Goal: Task Accomplishment & Management: Manage account settings

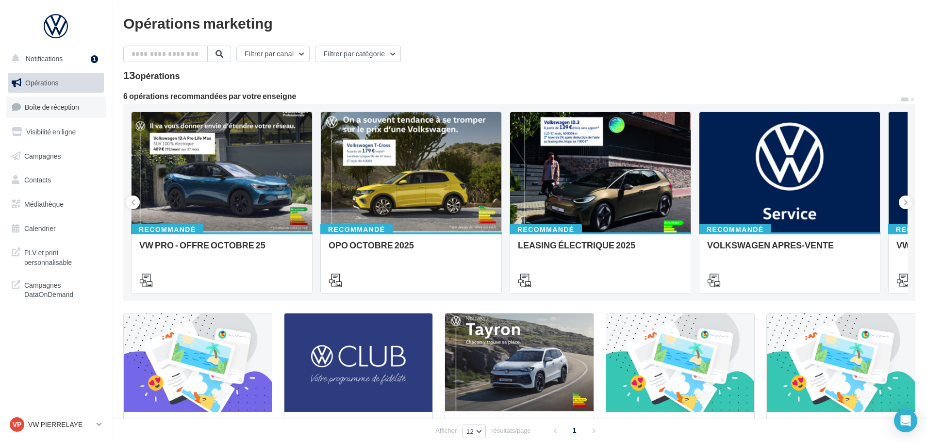
click at [61, 106] on span "Boîte de réception" at bounding box center [52, 107] width 54 height 8
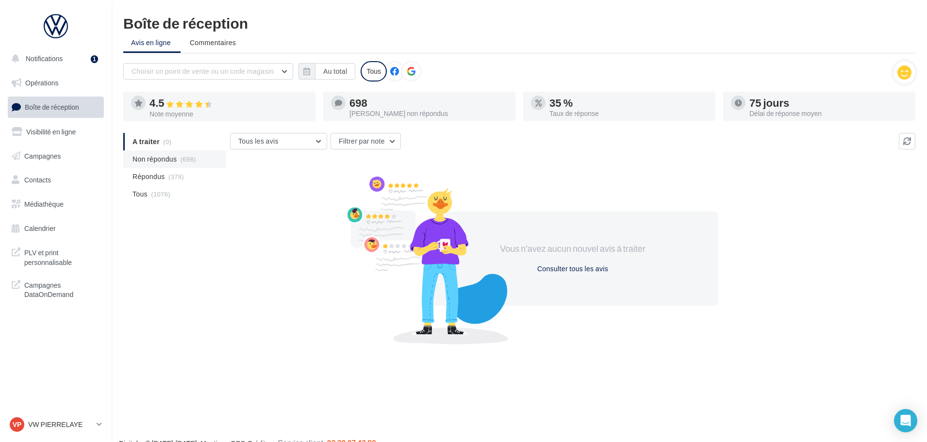
click at [165, 160] on span "Non répondus" at bounding box center [155, 159] width 44 height 10
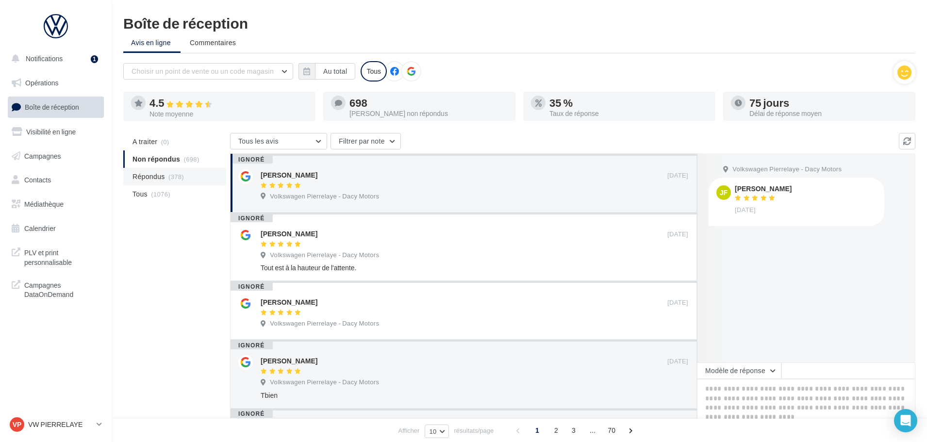
click at [151, 178] on span "Répondus" at bounding box center [149, 177] width 33 height 10
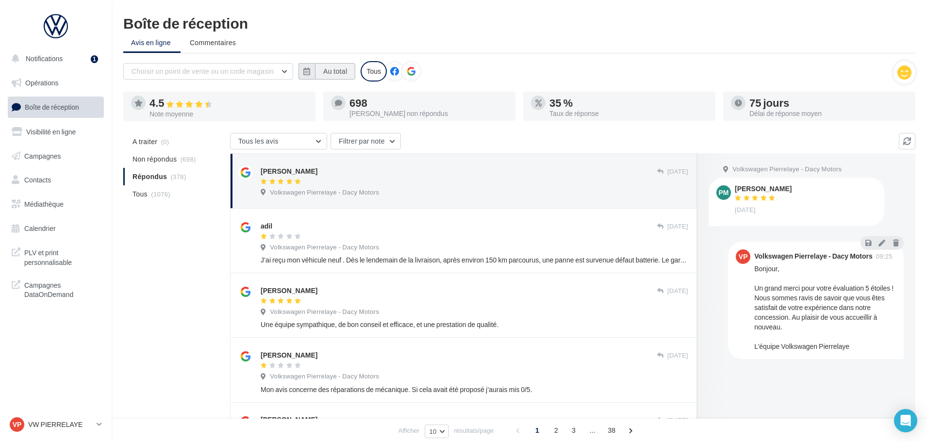
click at [328, 67] on button "Au total" at bounding box center [335, 71] width 40 height 17
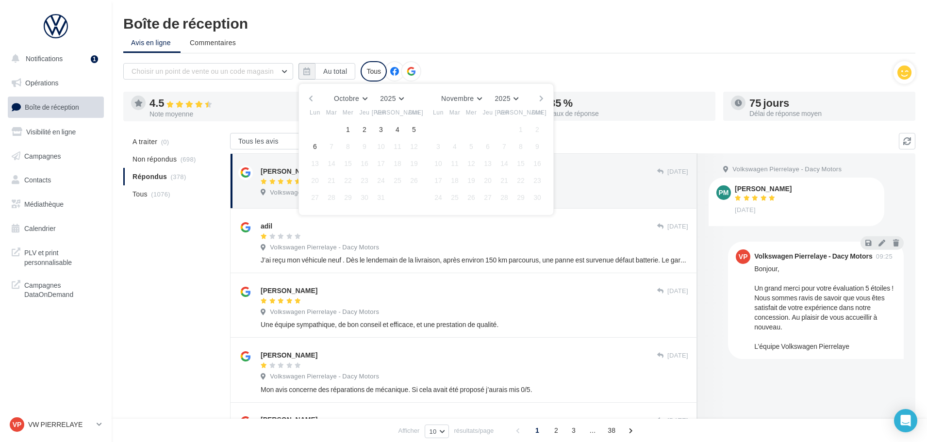
click at [309, 97] on button "button" at bounding box center [311, 99] width 8 height 14
click at [437, 130] on button "1" at bounding box center [438, 129] width 15 height 15
click at [544, 96] on button "button" at bounding box center [541, 99] width 8 height 14
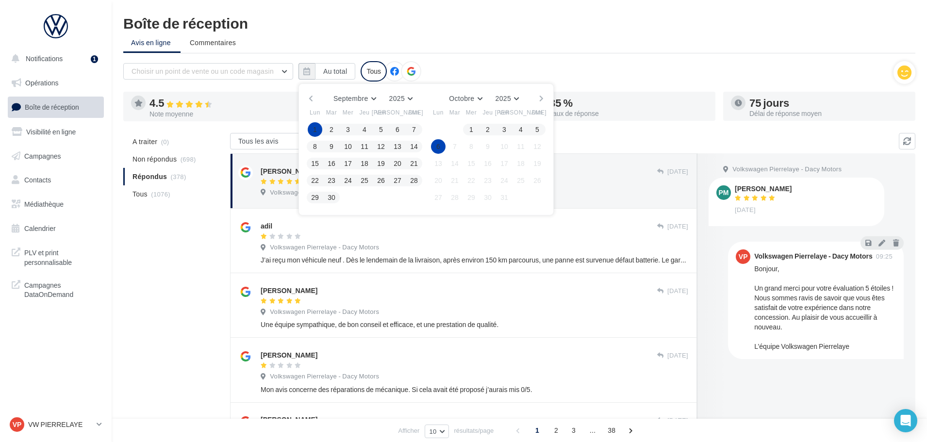
click at [436, 147] on button "6" at bounding box center [438, 146] width 15 height 15
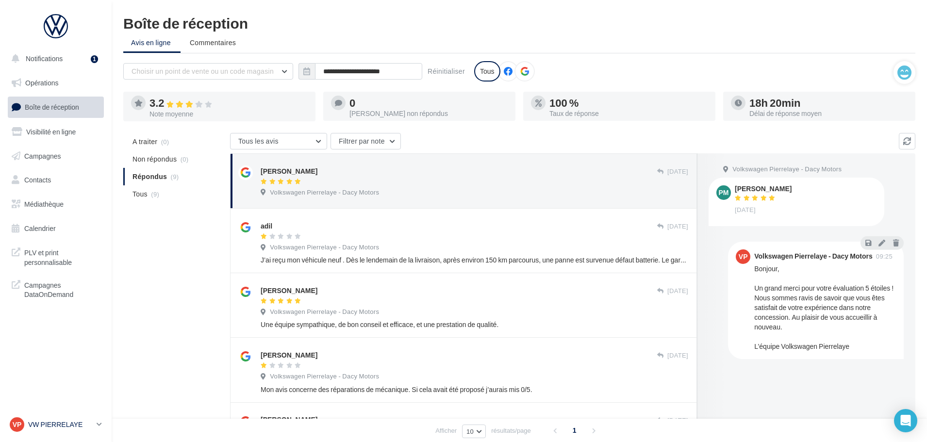
click at [74, 421] on p "VW PIERRELAYE" at bounding box center [60, 425] width 65 height 10
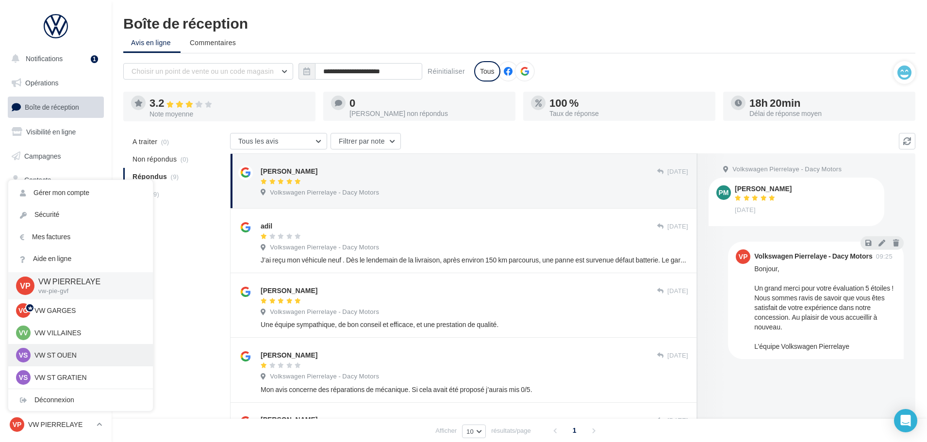
click at [78, 354] on p "VW ST OUEN" at bounding box center [87, 356] width 107 height 10
